Goal: Find contact information: Find contact information

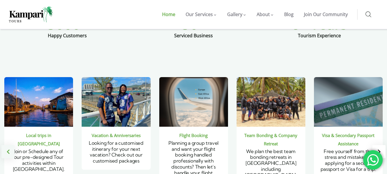
click at [11, 145] on div "Previous slide" at bounding box center [7, 151] width 13 height 13
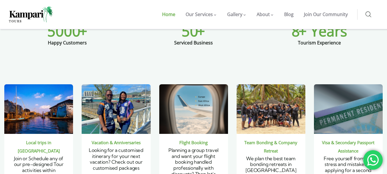
scroll to position [258, 0]
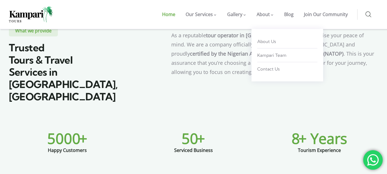
click at [265, 15] on span "About" at bounding box center [263, 14] width 13 height 6
click at [269, 40] on span "About Us" at bounding box center [266, 41] width 19 height 5
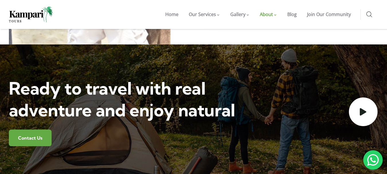
scroll to position [946, 0]
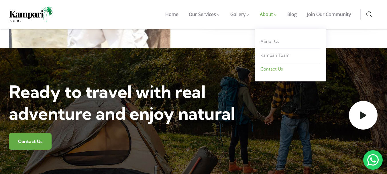
click at [269, 68] on span "Contact Us" at bounding box center [272, 68] width 22 height 5
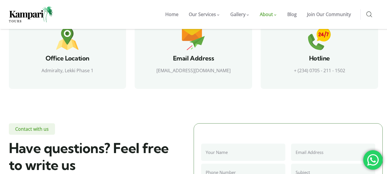
scroll to position [201, 0]
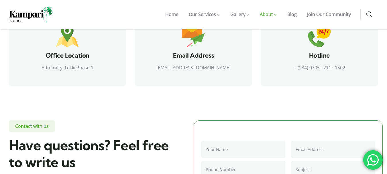
drag, startPoint x: 292, startPoint y: 68, endPoint x: 361, endPoint y: 66, distance: 68.5
click at [361, 66] on p "+ (234) 0705 - 211 - 1502" at bounding box center [319, 68] width 103 height 8
copy p "+ (234) 0705 - 211 - 1502"
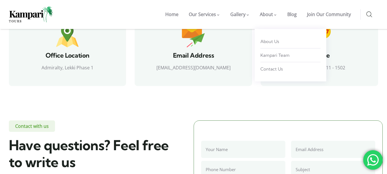
click at [266, 13] on span "About" at bounding box center [266, 14] width 13 height 6
click at [265, 65] on link "Contact Us" at bounding box center [291, 69] width 60 height 11
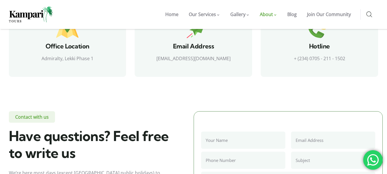
scroll to position [170, 0]
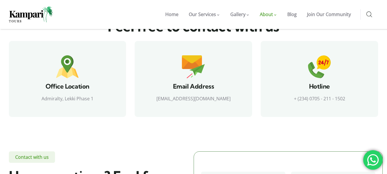
drag, startPoint x: 294, startPoint y: 99, endPoint x: 347, endPoint y: 98, distance: 53.3
click at [347, 98] on p "+ (234) 0705 - 211 - 1502" at bounding box center [319, 99] width 103 height 8
copy p "+ (234) 0705 - 211 - 1502"
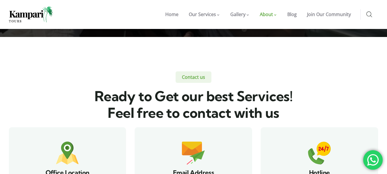
scroll to position [86, 0]
